Goal: Find specific page/section: Find specific page/section

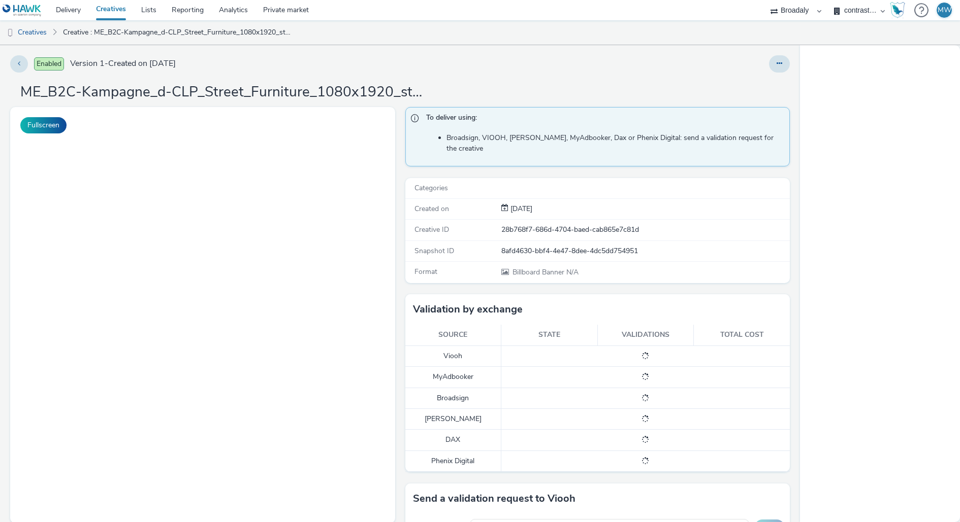
select select "aa2d3f22-8cd3-452c-915a-90da4c6ce460"
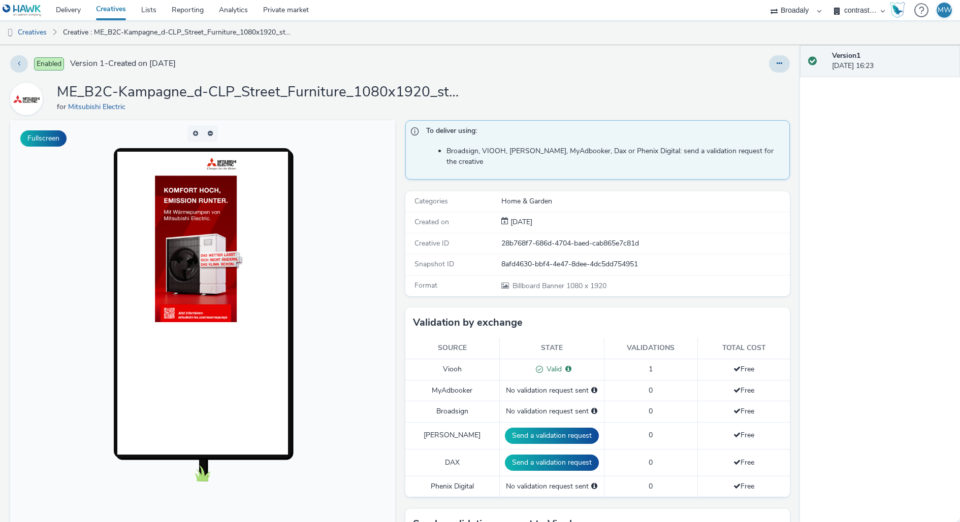
click at [203, 238] on img at bounding box center [202, 237] width 95 height 171
click at [215, 306] on img at bounding box center [202, 237] width 95 height 171
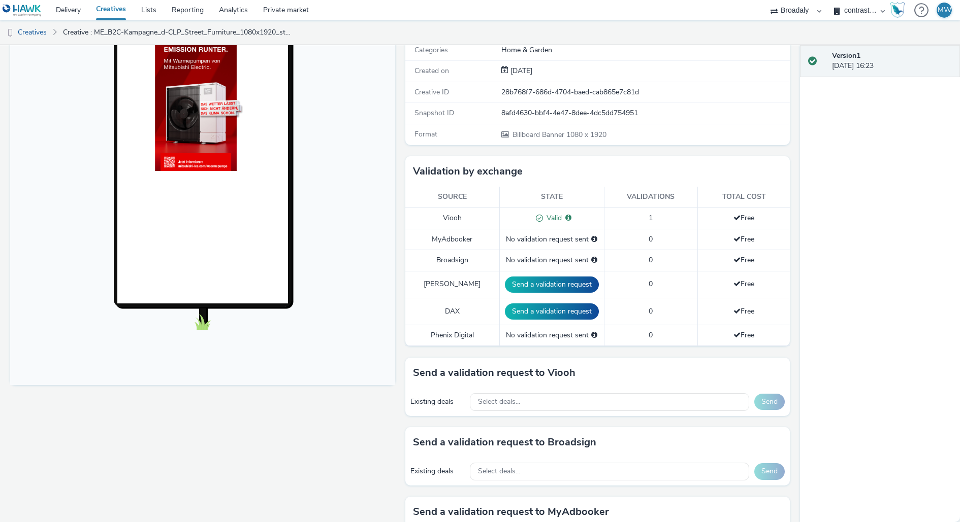
scroll to position [13, 0]
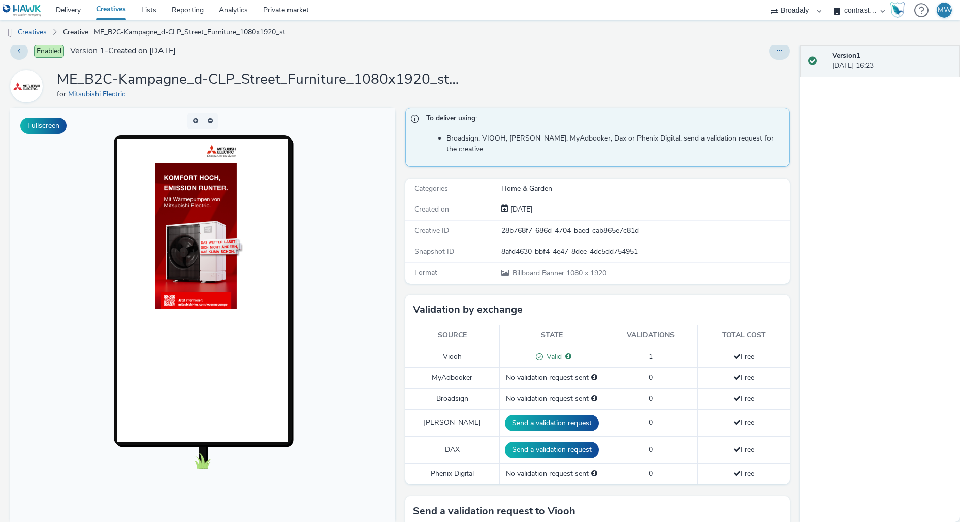
click at [208, 229] on img at bounding box center [202, 224] width 95 height 171
click at [120, 30] on link "Creative : ME_B2C-Kampagne_d-CLP_Street_Furniture_1080x1920_static" at bounding box center [178, 32] width 240 height 24
click at [115, 9] on link "Creatives" at bounding box center [110, 10] width 45 height 20
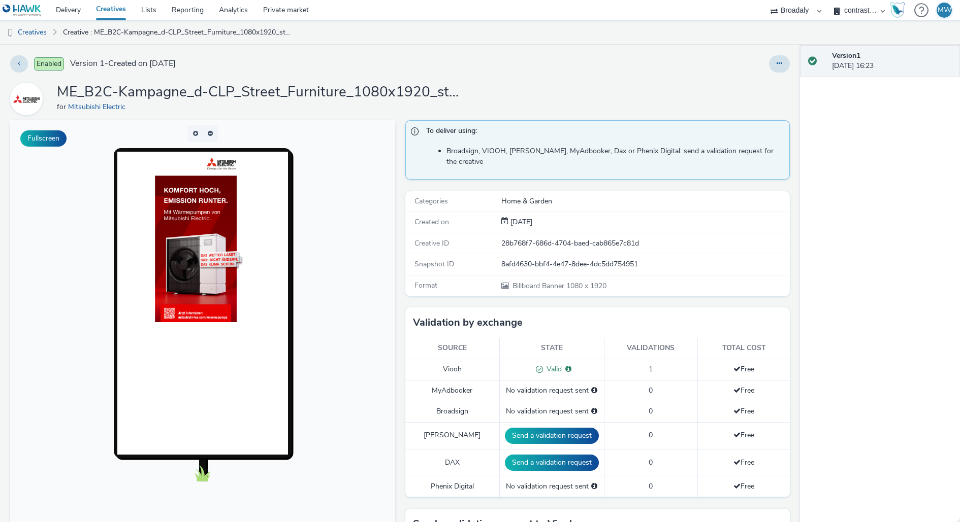
click at [454, 92] on h1 "ME_B2C-Kampagne_d-CLP_Street_Furniture_1080x1920_static" at bounding box center [260, 92] width 406 height 19
click at [343, 85] on h1 "ME_B2C-Kampagne_d-CLP_Street_Furniture_1080x1920_static" at bounding box center [260, 92] width 406 height 19
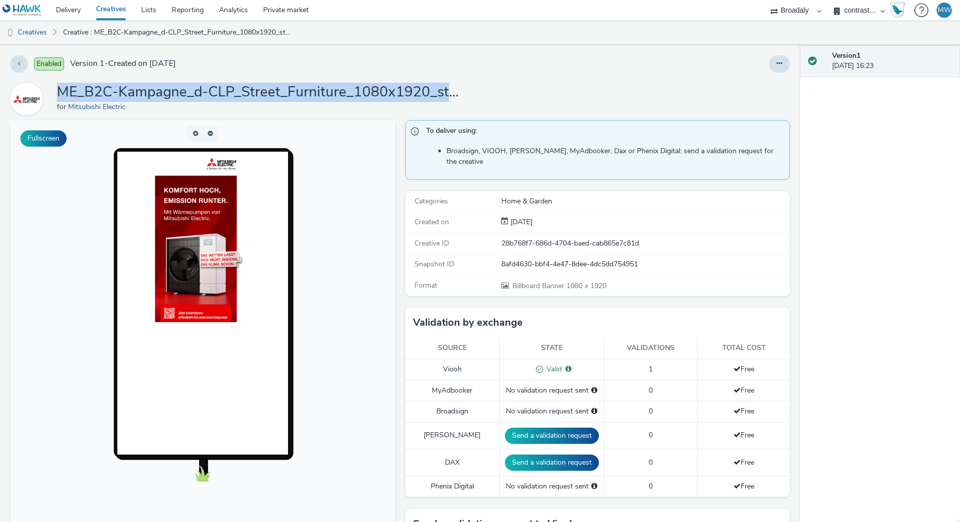
click at [343, 85] on h1 "ME_B2C-Kampagne_d-CLP_Street_Furniture_1080x1920_static" at bounding box center [260, 92] width 406 height 19
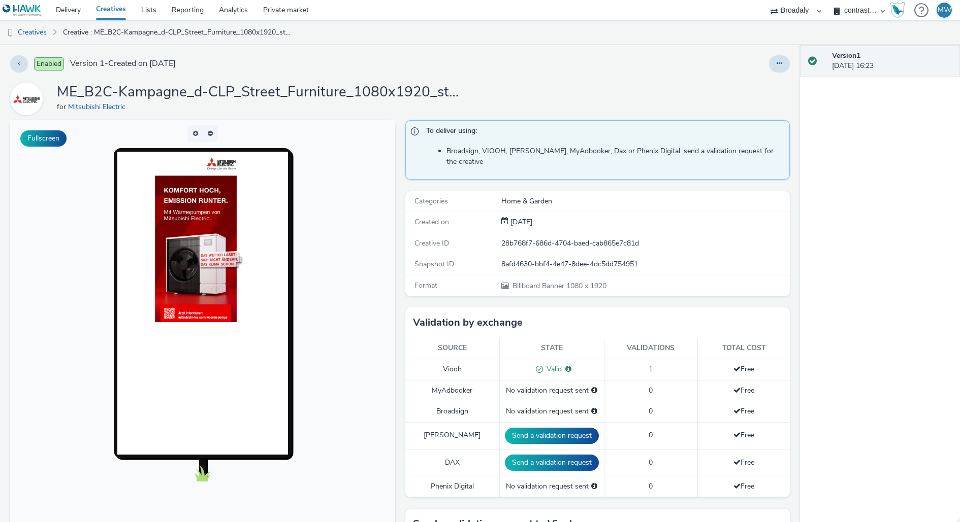
click at [297, 71] on div "Enabled Version 1 - Created on [DATE]" at bounding box center [244, 63] width 468 height 17
